Goal: Check status: Check status

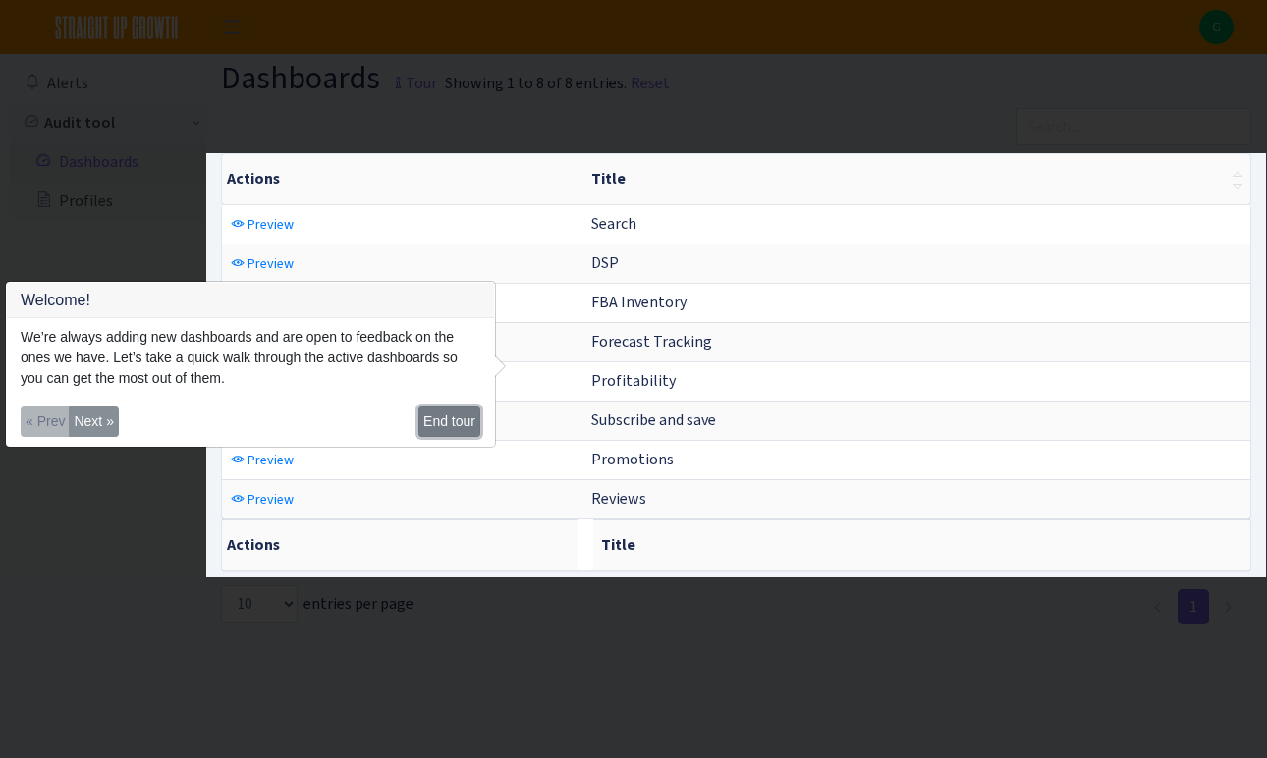
click at [466, 422] on button "End tour" at bounding box center [450, 422] width 62 height 30
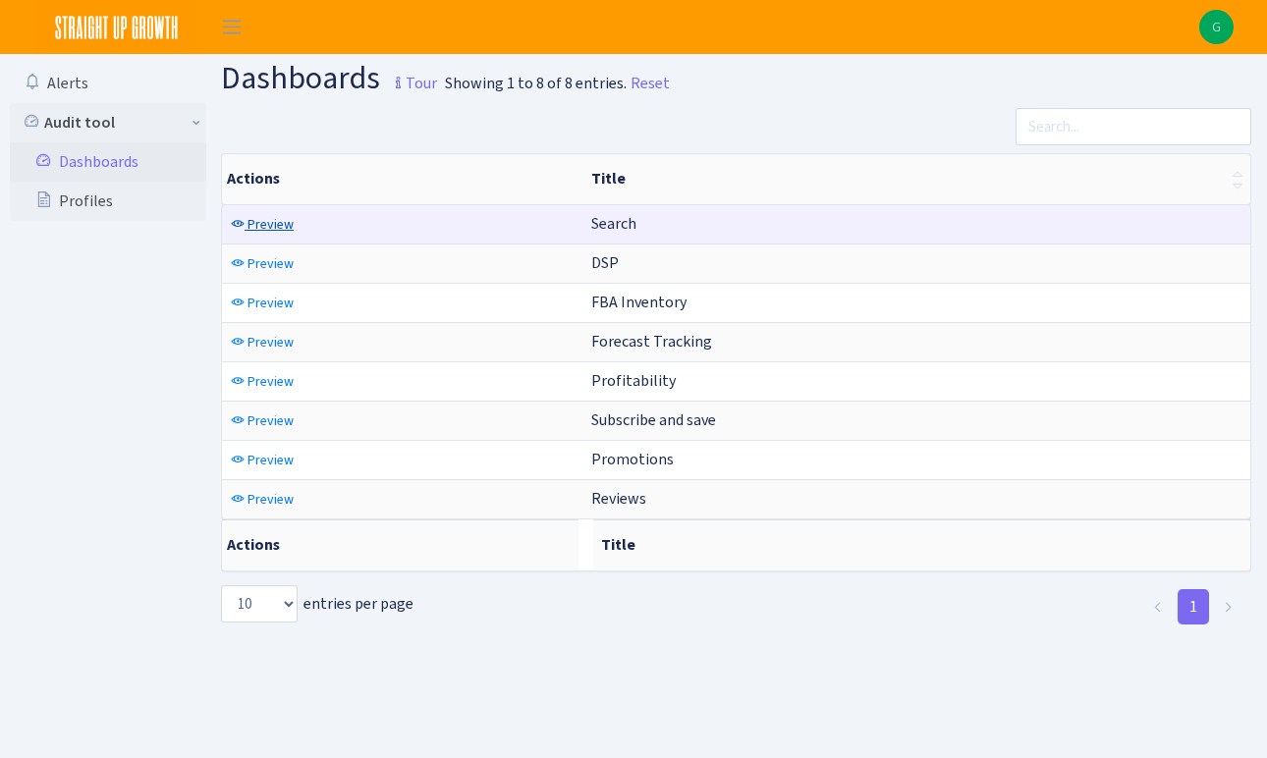
click at [270, 227] on span "Preview" at bounding box center [271, 224] width 46 height 19
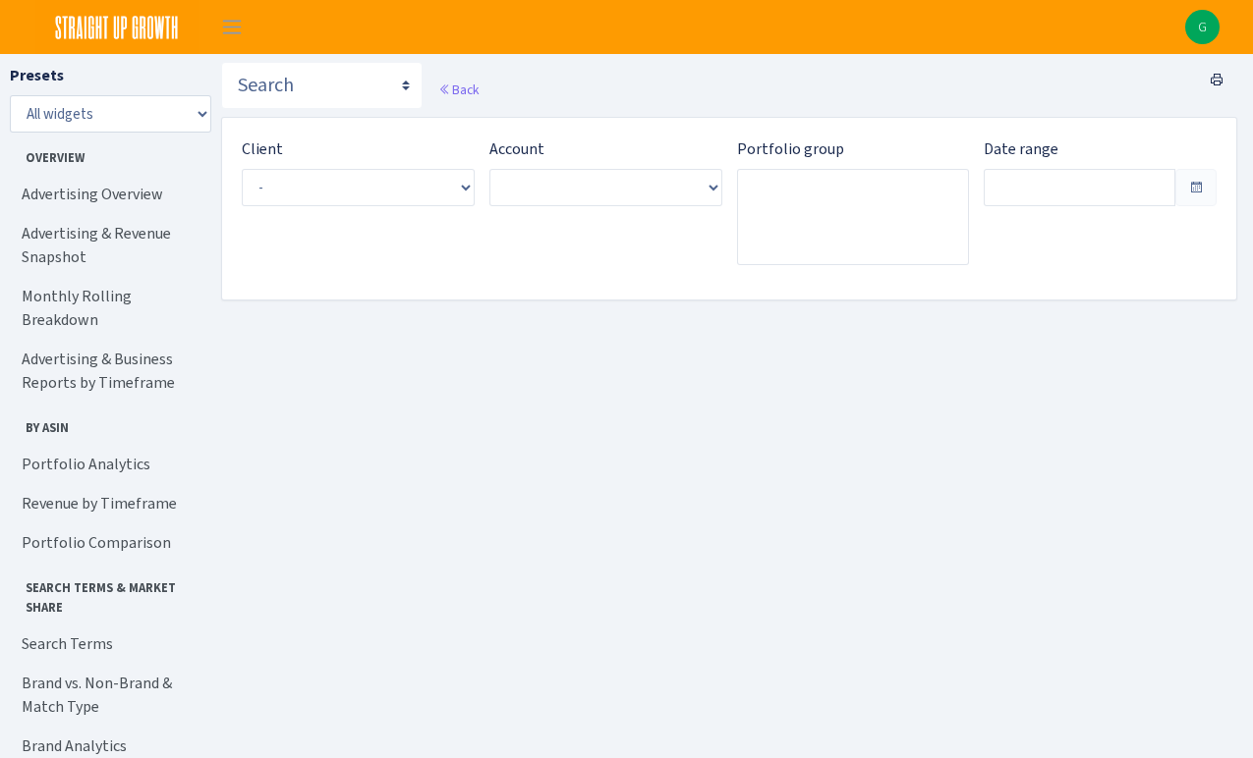
type input "[DATE] - [DATE]"
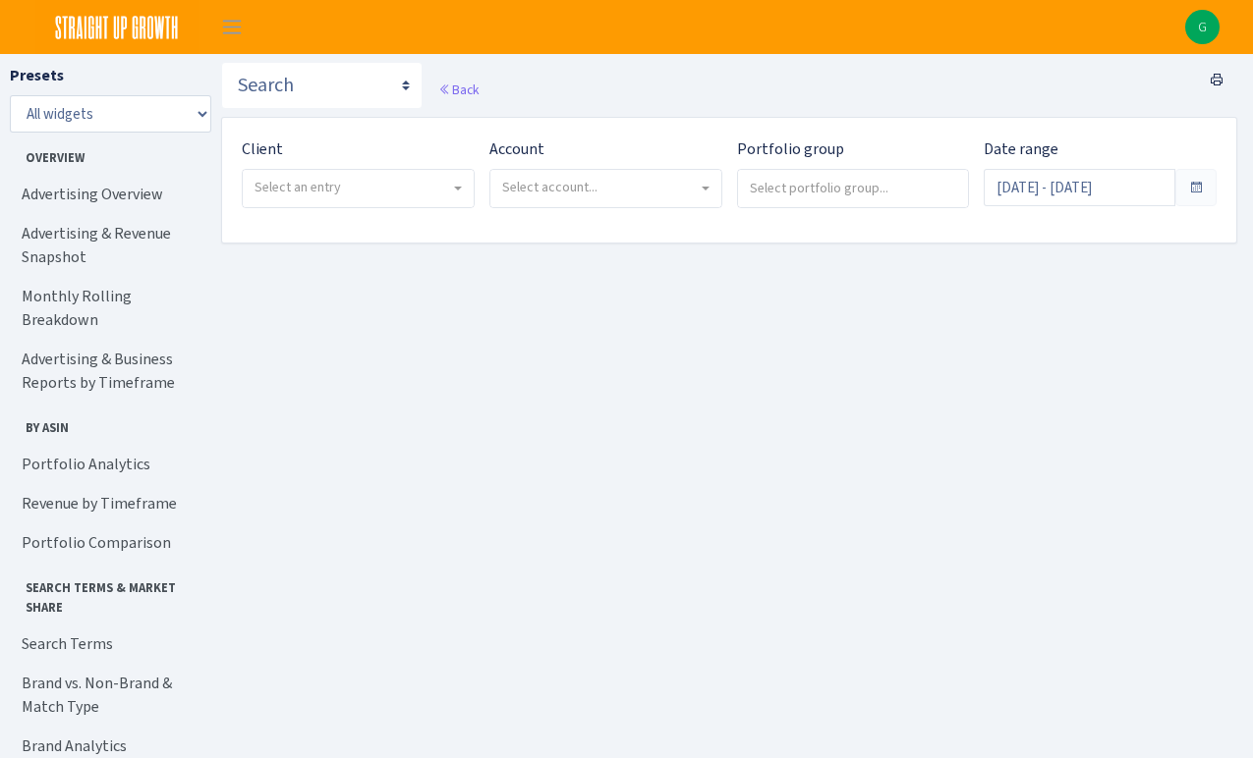
click at [371, 181] on span "Select an entry" at bounding box center [352, 188] width 196 height 20
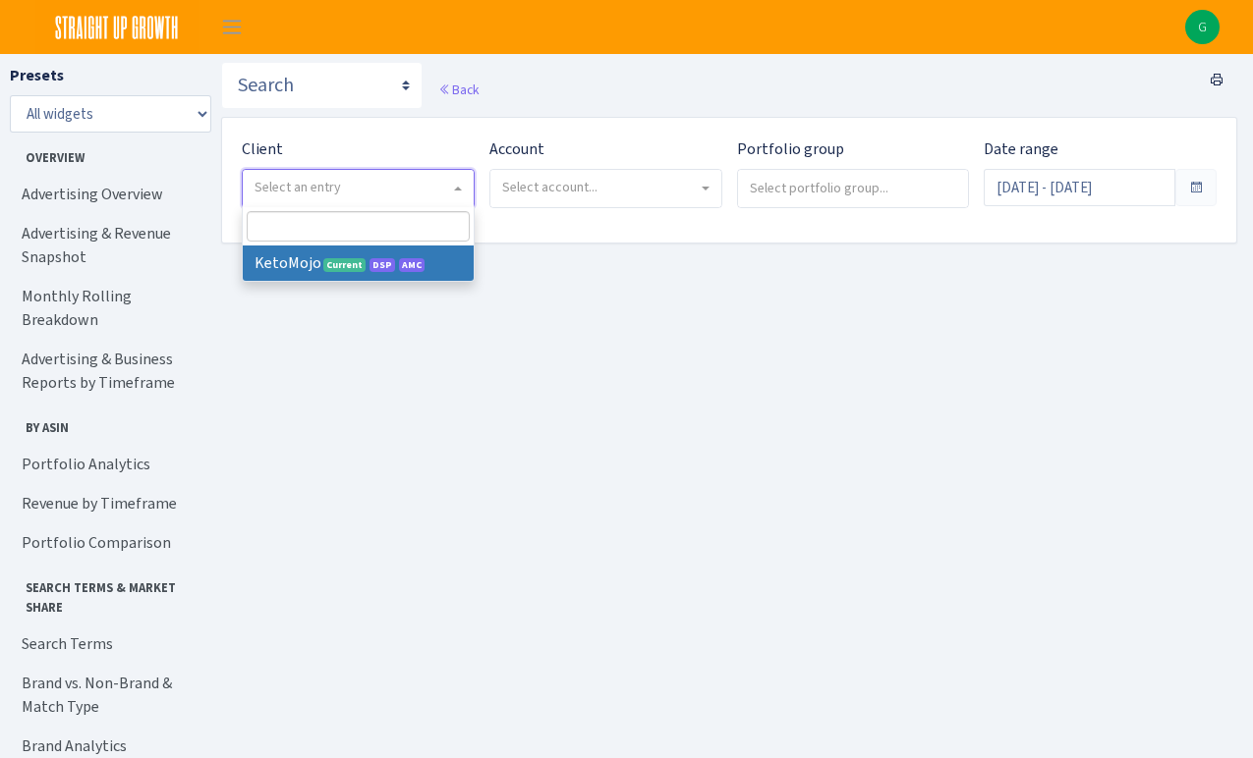
select select "137"
select select
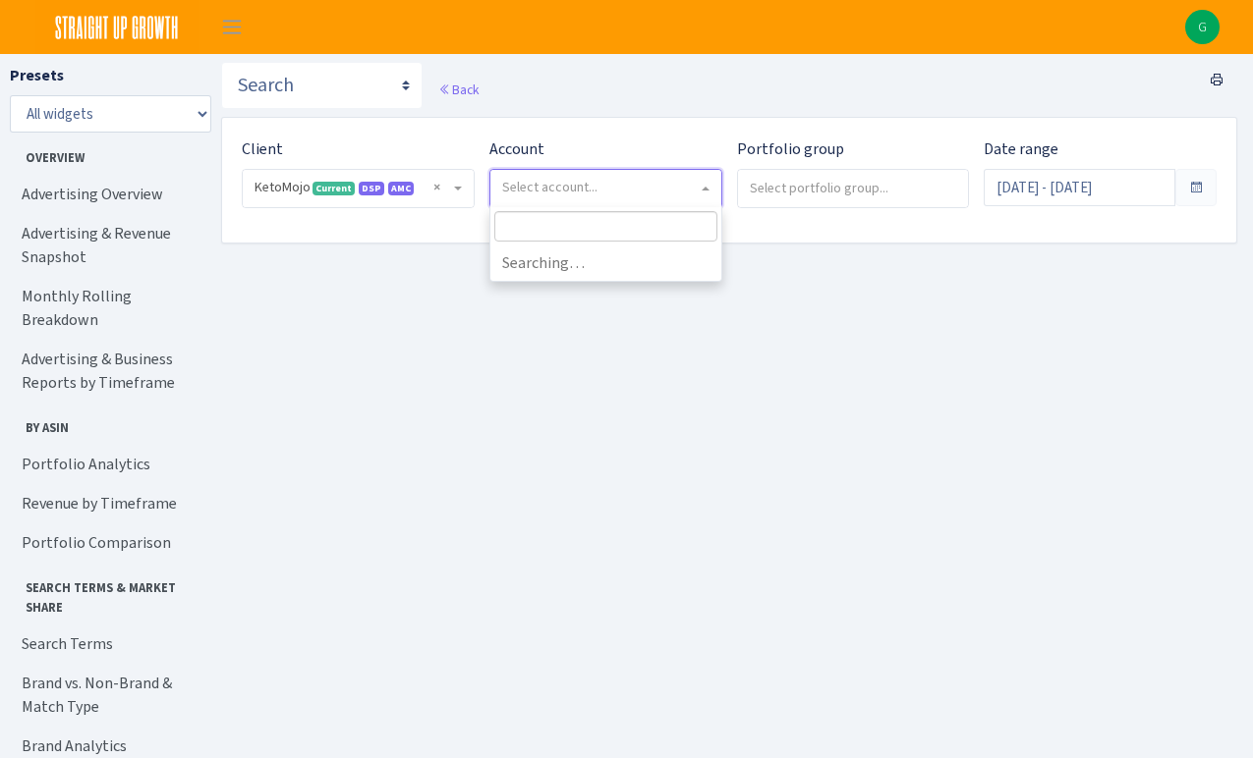
click at [557, 194] on span "Select account..." at bounding box center [549, 187] width 95 height 19
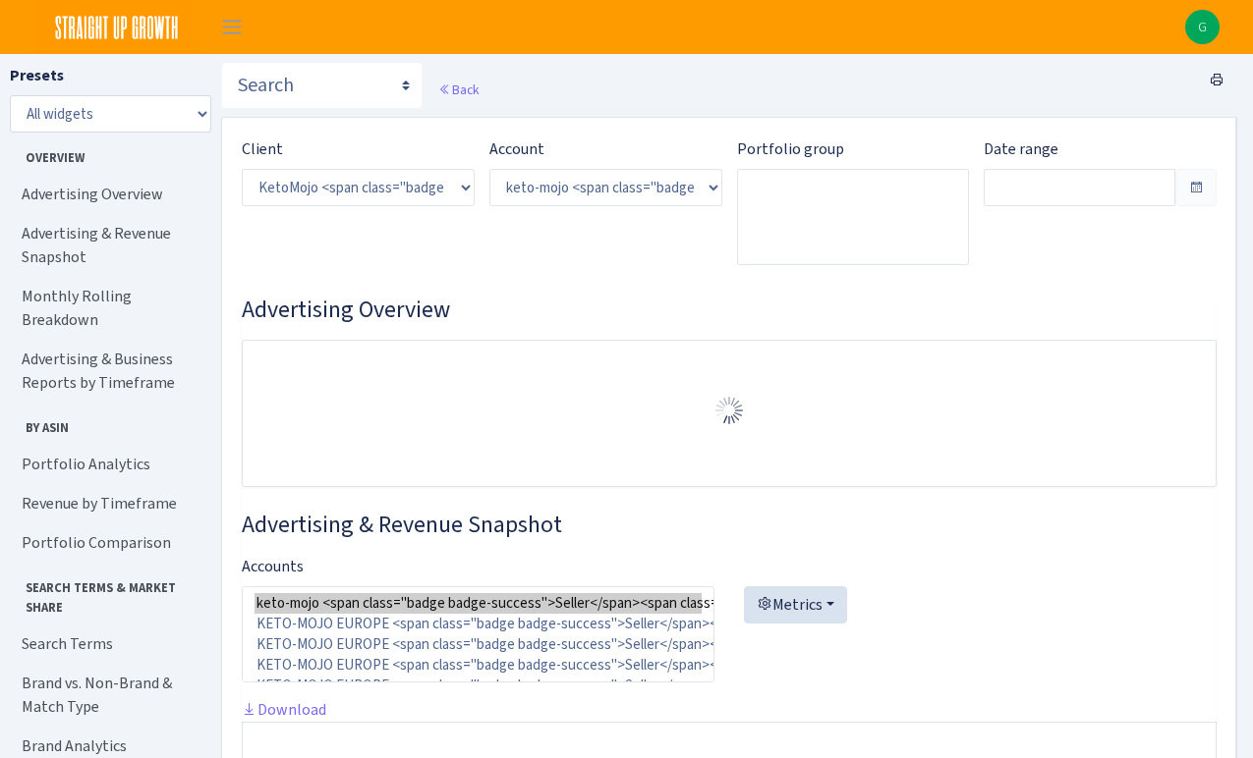
select select "2172387047470136"
type input "[DATE] - [DATE]"
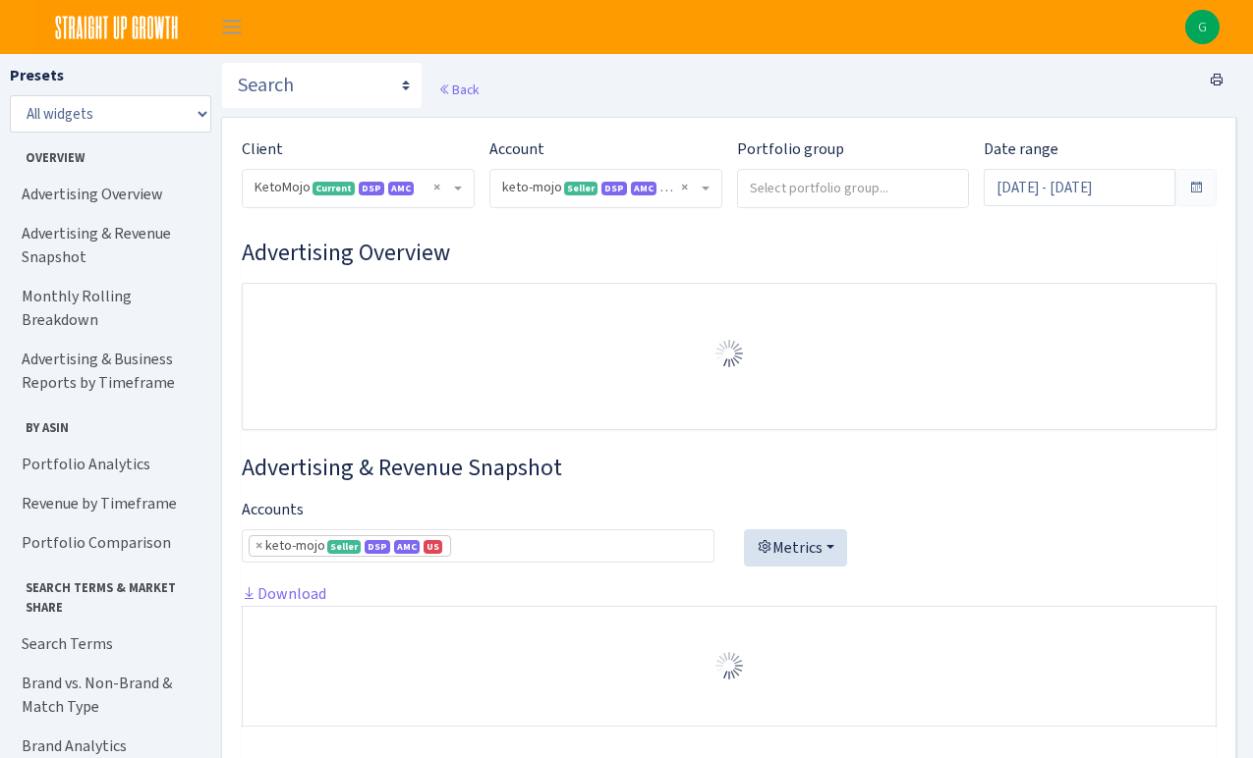
click at [805, 197] on input "search" at bounding box center [853, 187] width 231 height 35
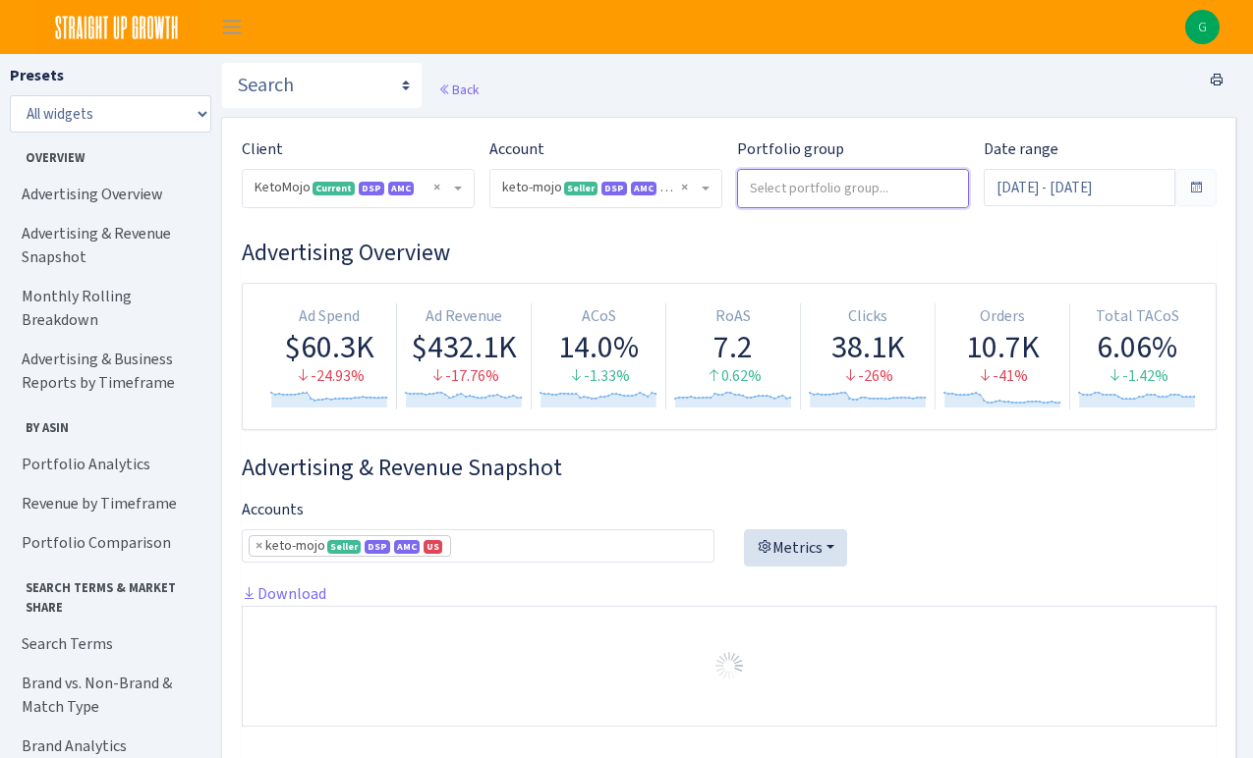
click at [924, 190] on input "search" at bounding box center [853, 187] width 231 height 35
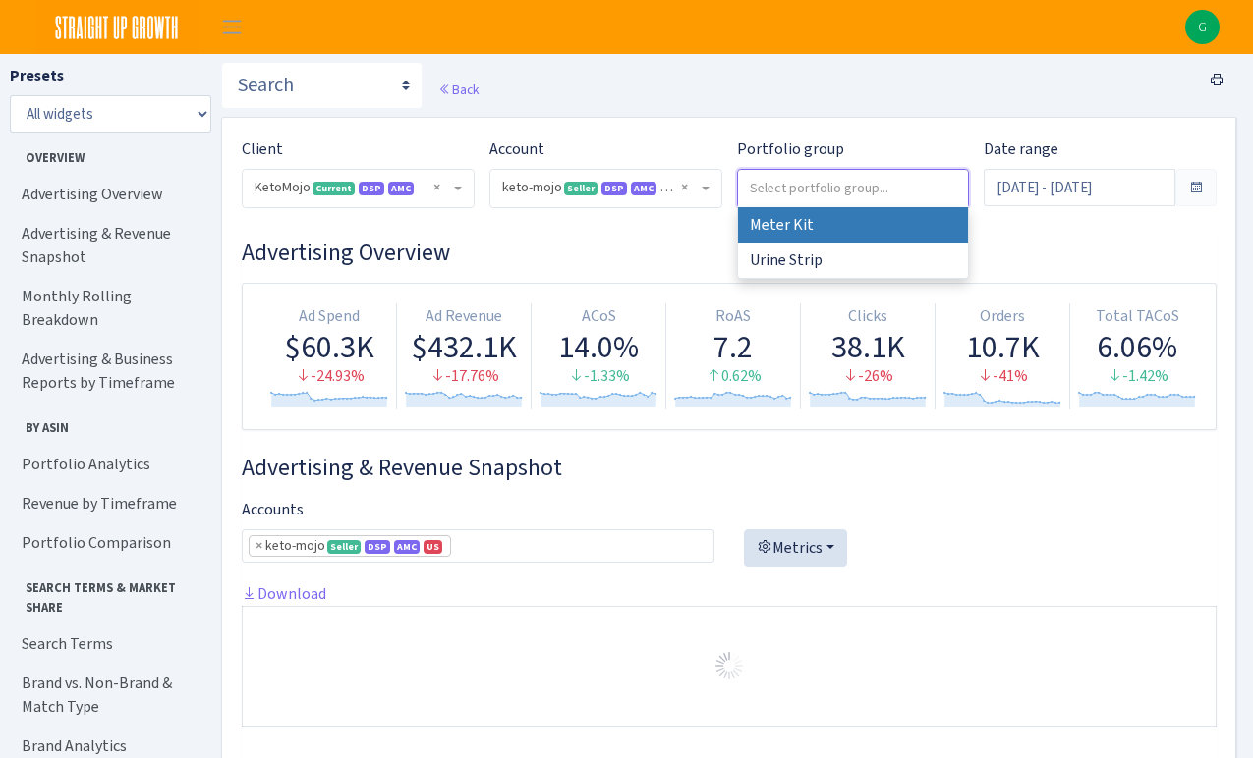
select select "Meter Kit"
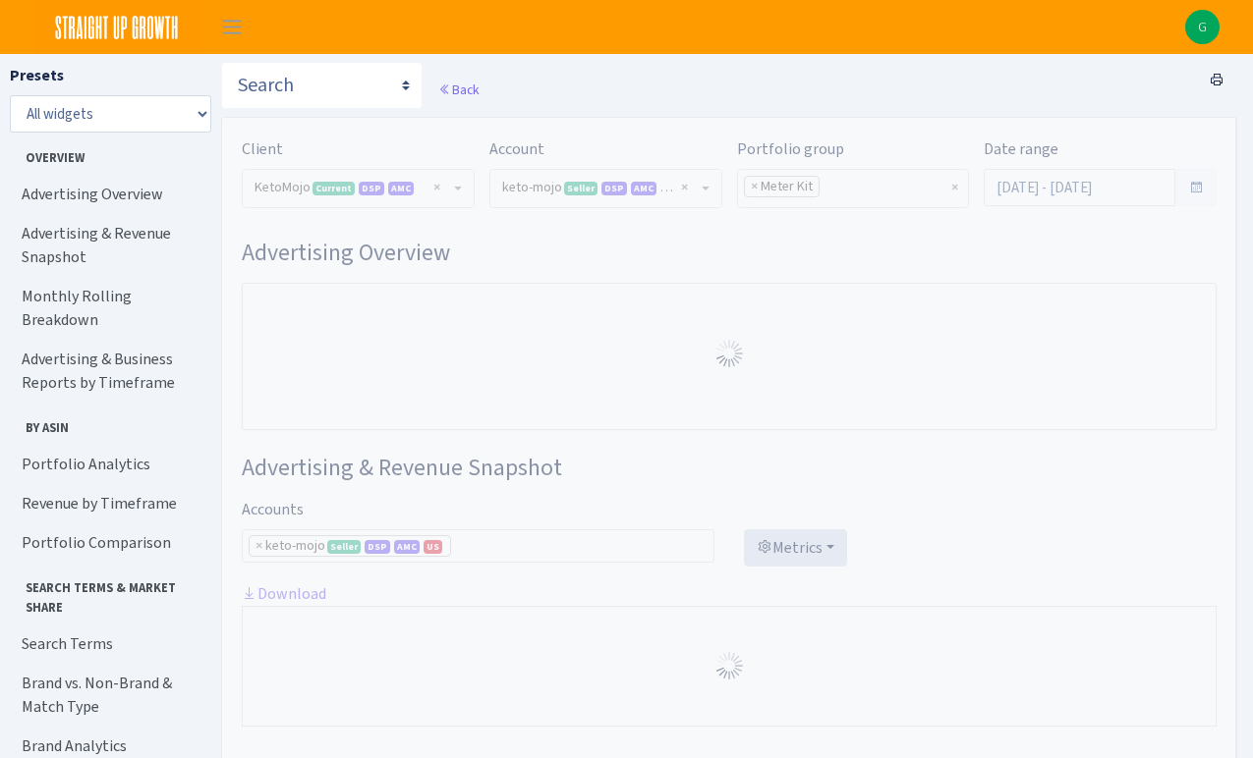
select select "2172387047470136"
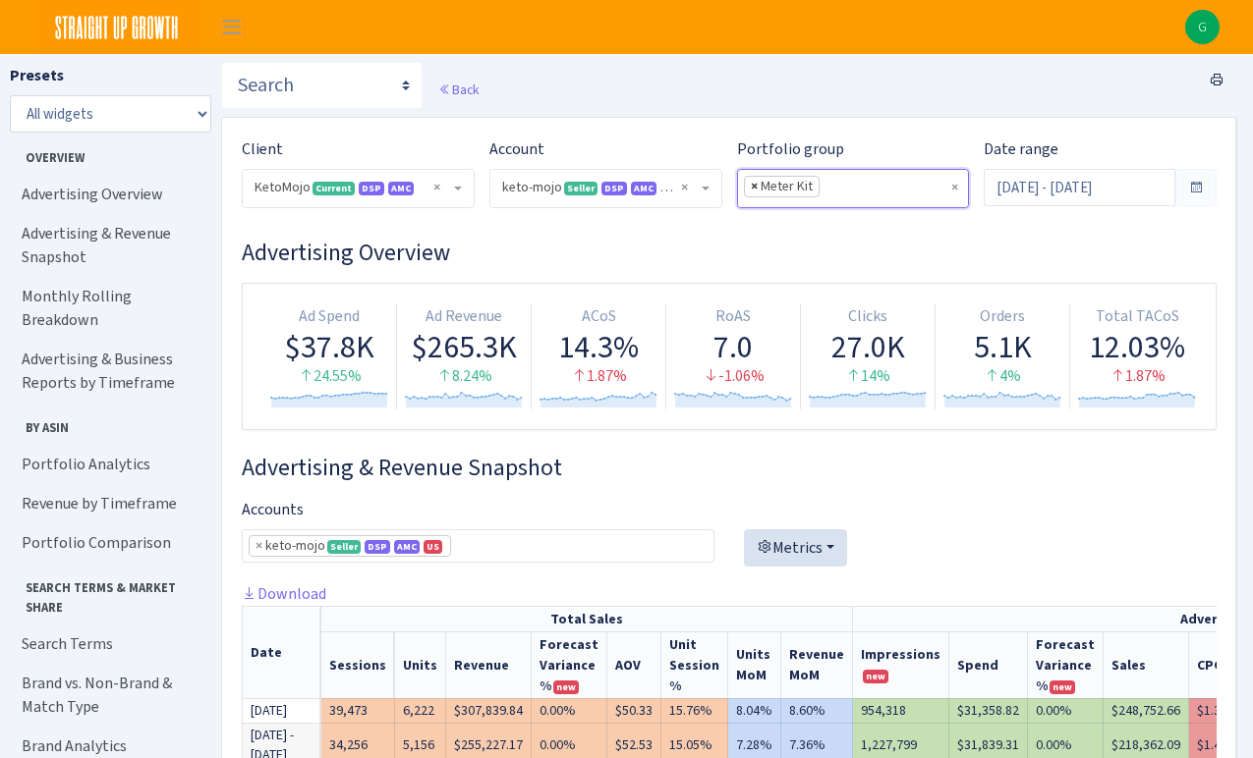
click at [757, 185] on span "×" at bounding box center [754, 187] width 7 height 20
select select
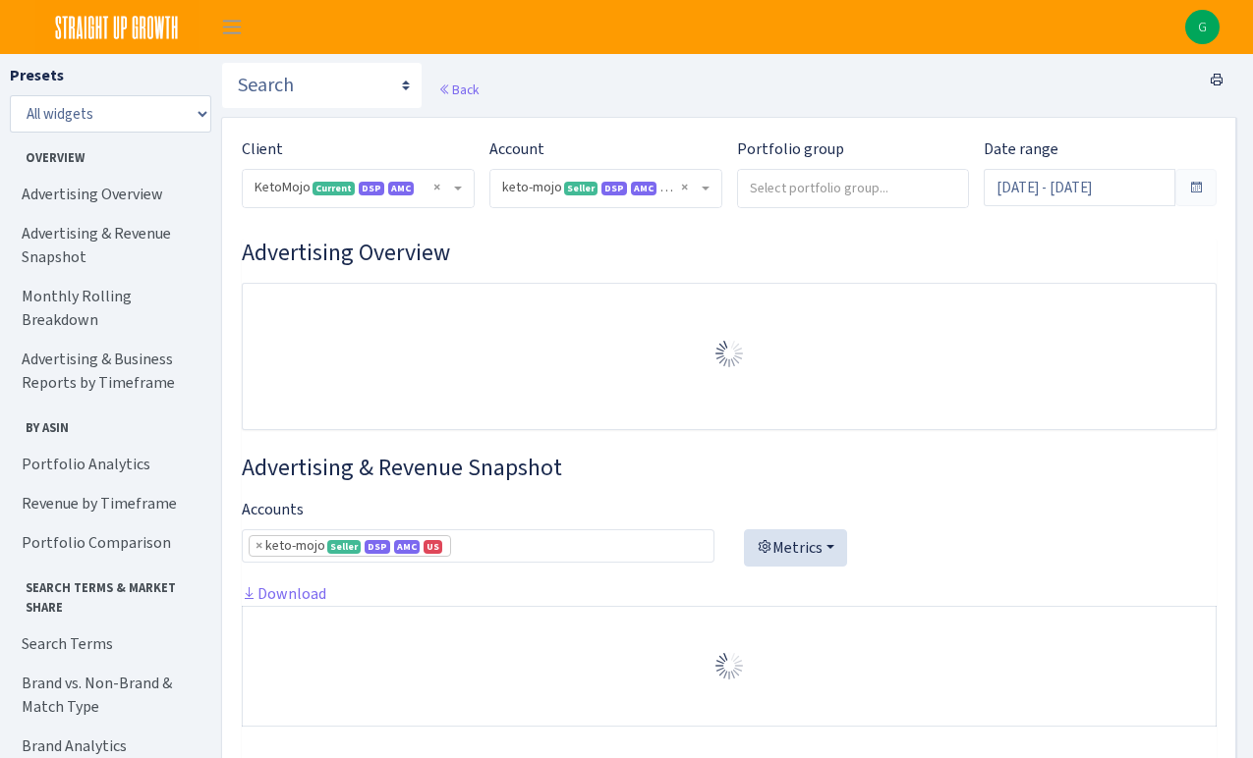
select select "2172387047470136"
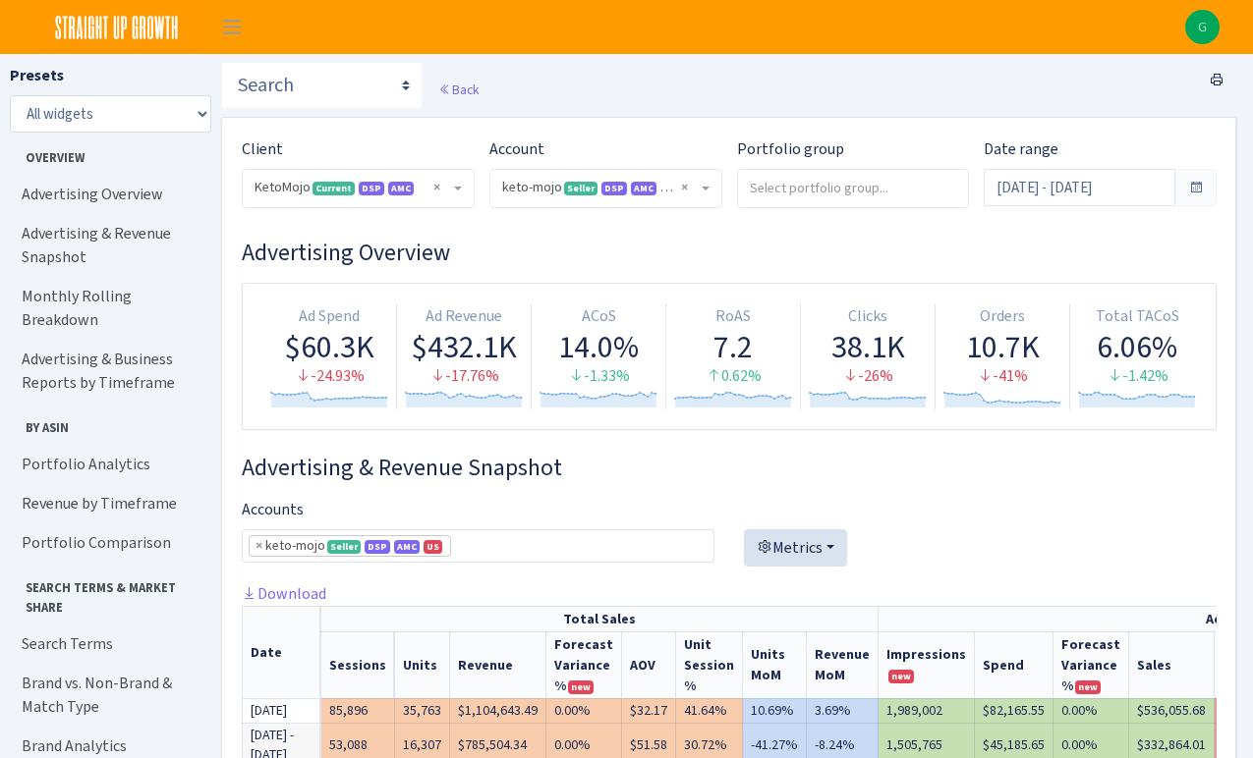
click at [1197, 181] on span at bounding box center [1196, 188] width 16 height 16
click at [1121, 184] on input "Aug 26, 2025 - Sep 24, 2025" at bounding box center [1079, 187] width 192 height 37
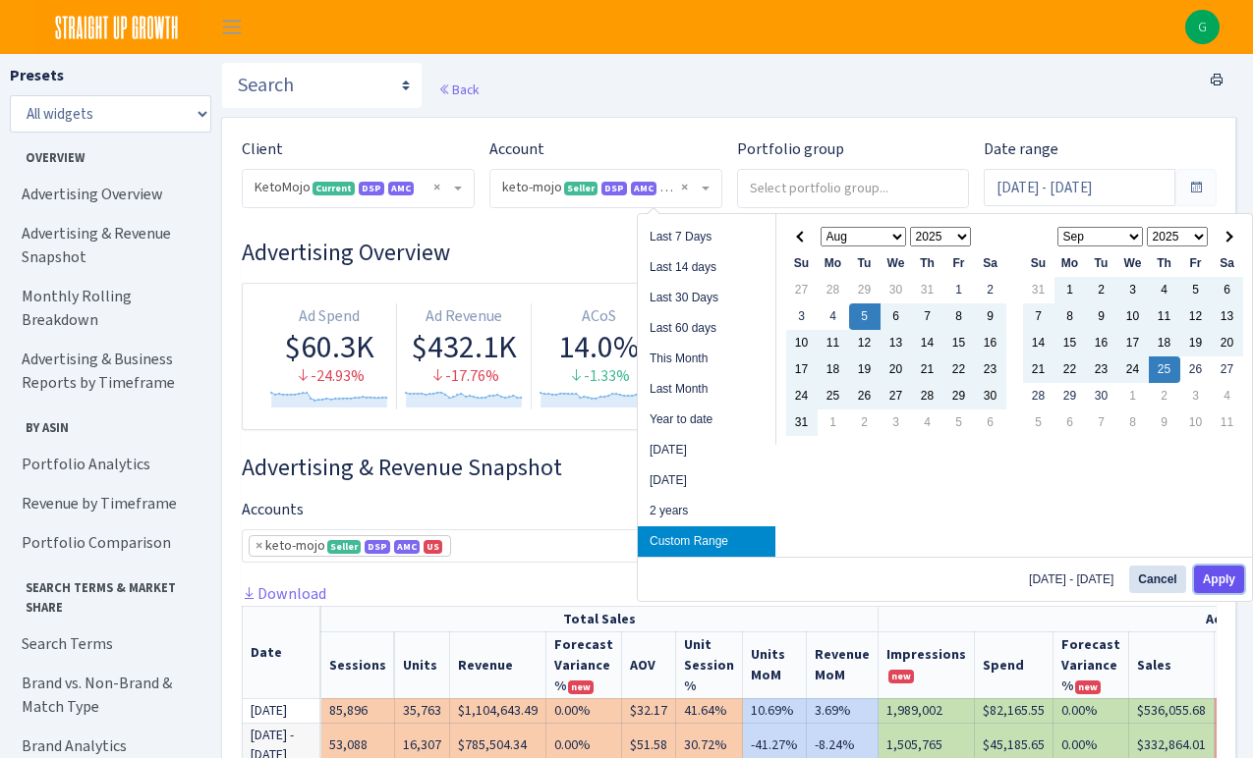
click at [1217, 572] on button "Apply" at bounding box center [1219, 580] width 50 height 28
type input "Aug 5, 2025 - Sep 25, 2025"
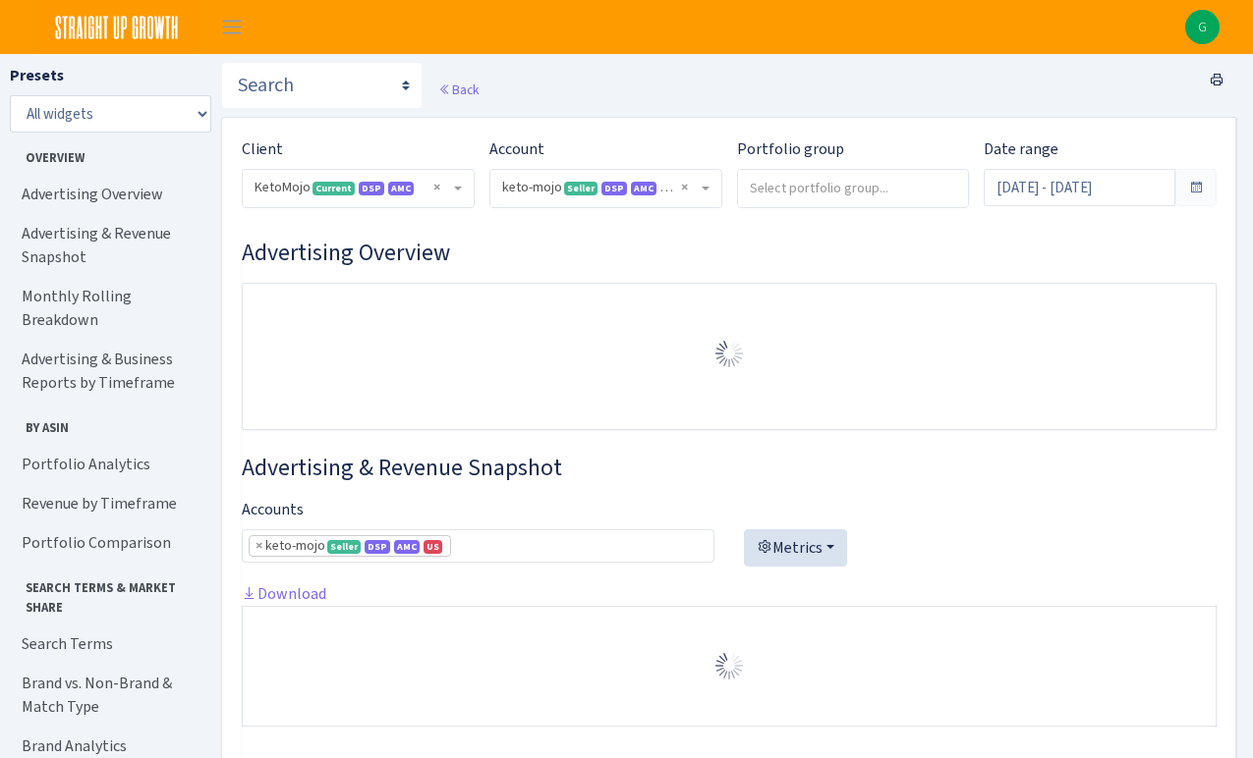
select select "2172387047470136"
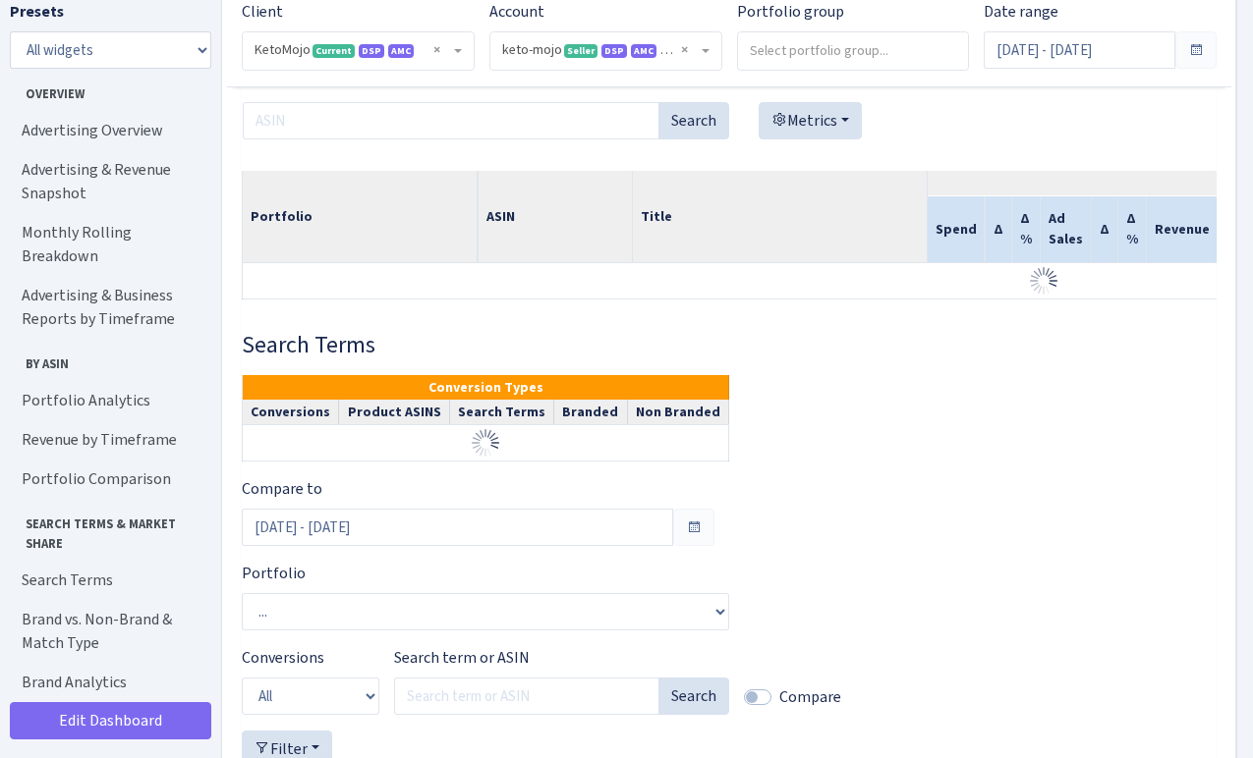
scroll to position [3832, 0]
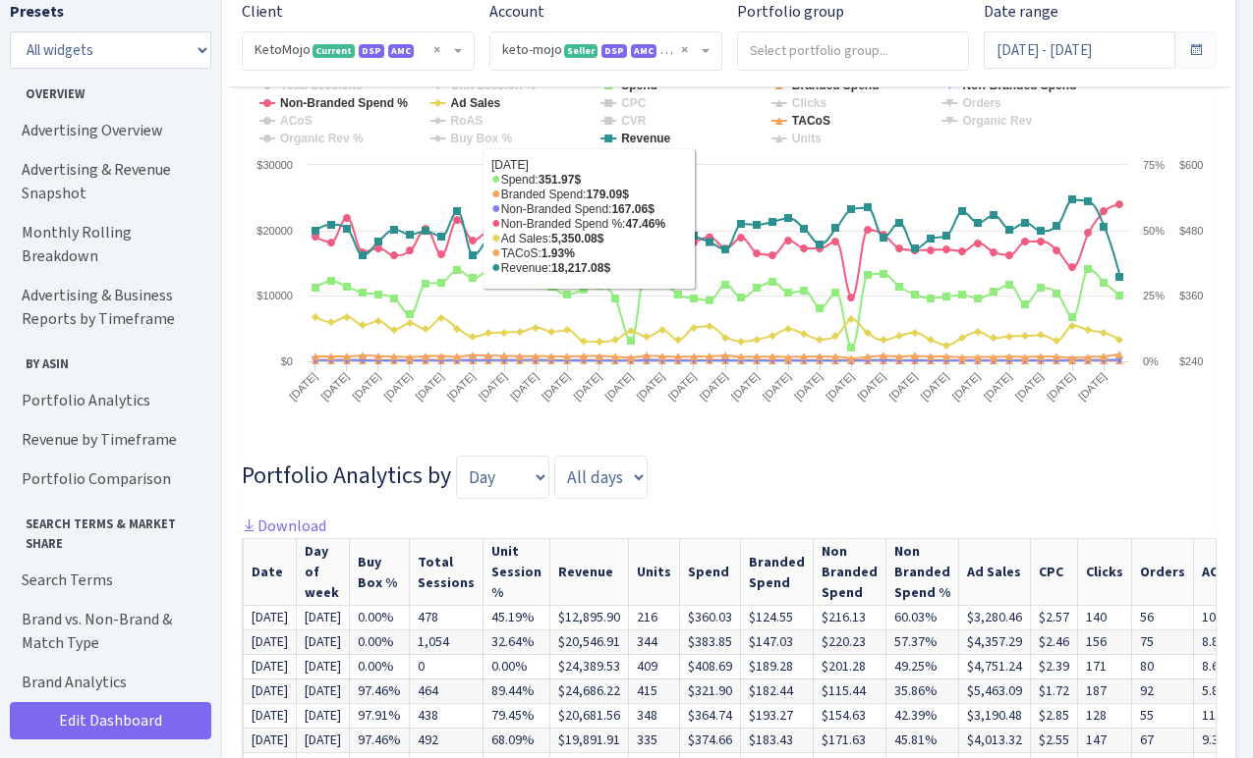
click at [688, 21] on div "Account ) Select account... keto-mojo <span class="badge badge-success">Seller<…" at bounding box center [605, 35] width 233 height 71
